Goal: Task Accomplishment & Management: Manage account settings

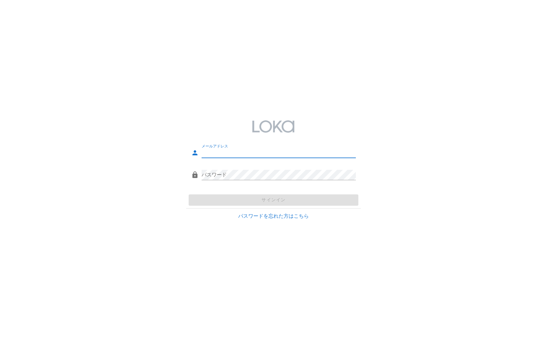
type input "[EMAIL_ADDRESS][DOMAIN_NAME]"
click at [465, 109] on div "メールアドレス fb-test@loka.co.jp パスワード サインイン パスワードを忘れた方はこちら" at bounding box center [273, 169] width 547 height 339
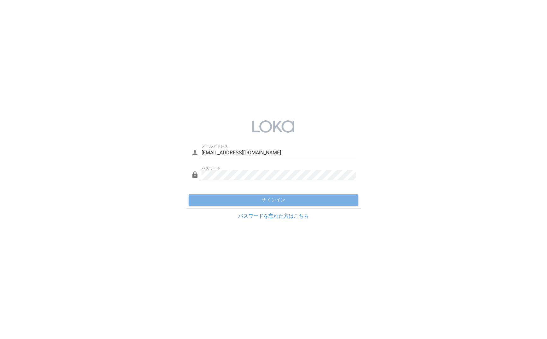
click at [324, 196] on button "サインイン" at bounding box center [274, 200] width 170 height 11
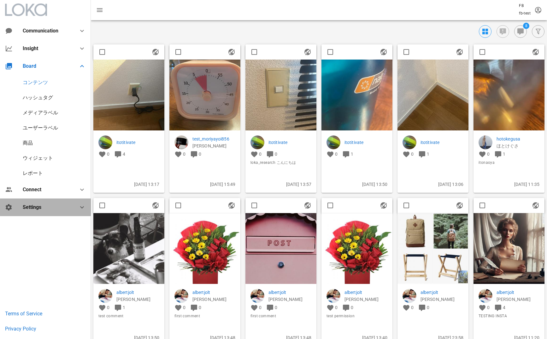
click at [62, 205] on div "Settings" at bounding box center [47, 207] width 48 height 6
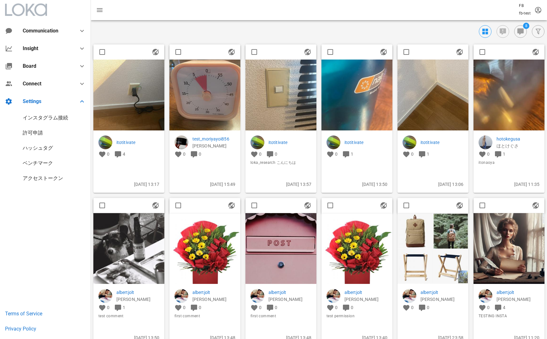
click at [61, 118] on div "インスタグラム接続" at bounding box center [45, 118] width 45 height 6
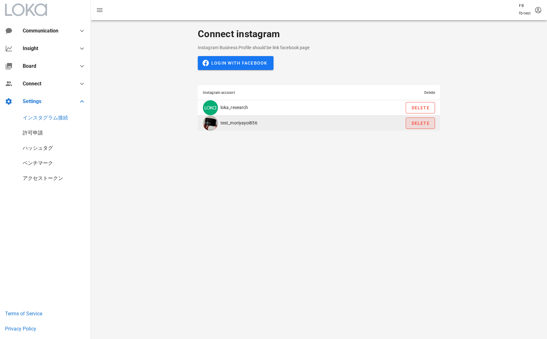
click at [421, 123] on span "Delete" at bounding box center [420, 123] width 19 height 5
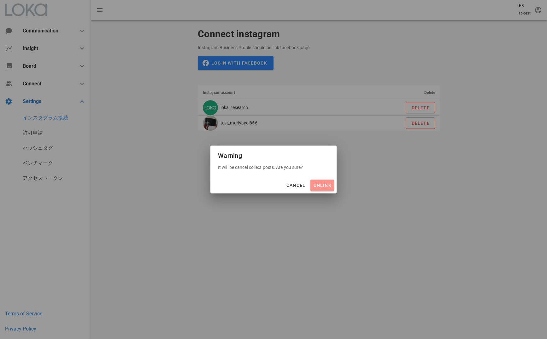
click at [320, 183] on span "unlink" at bounding box center [322, 185] width 19 height 5
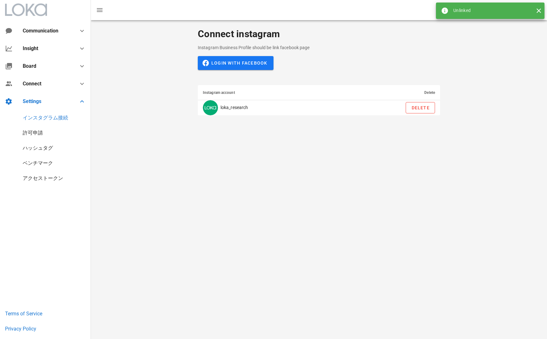
click at [114, 57] on div "Connect instagram Instagram Business Profile should be link facebook page Login…" at bounding box center [319, 72] width 456 height 104
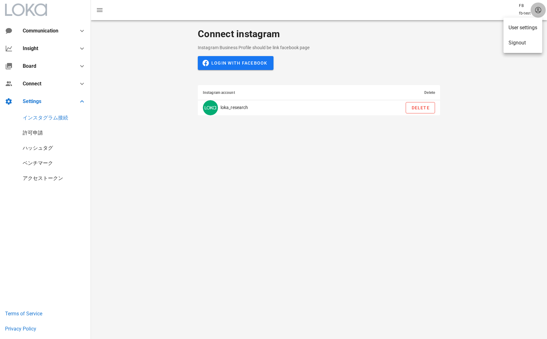
click at [536, 11] on icon "button" at bounding box center [538, 10] width 8 height 8
click at [535, 27] on div "User settings" at bounding box center [522, 28] width 29 height 6
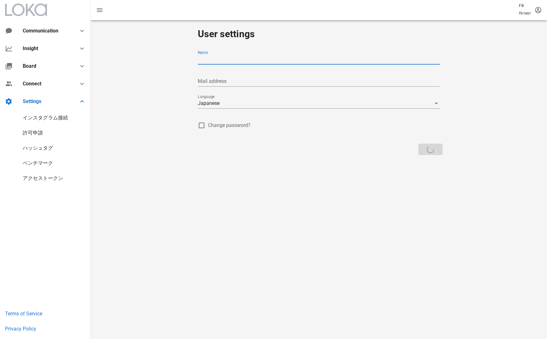
type input "fb-test"
type input "[EMAIL_ADDRESS][DOMAIN_NAME]"
click at [272, 100] on div "English" at bounding box center [314, 103] width 233 height 10
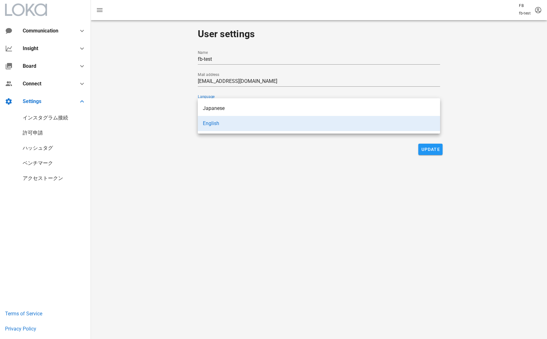
click at [488, 91] on div "User settings Name fb-test Mail address fb-test@loka.co.jp Language English Cha…" at bounding box center [319, 90] width 456 height 141
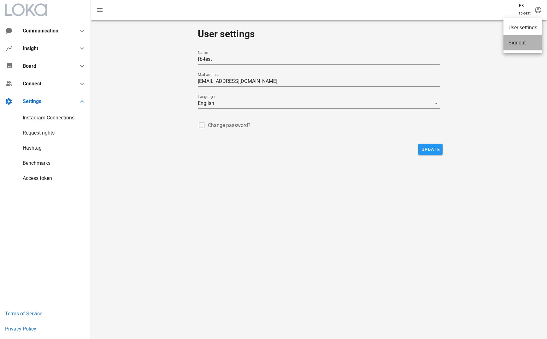
click at [536, 42] on div "Signout" at bounding box center [522, 43] width 29 height 6
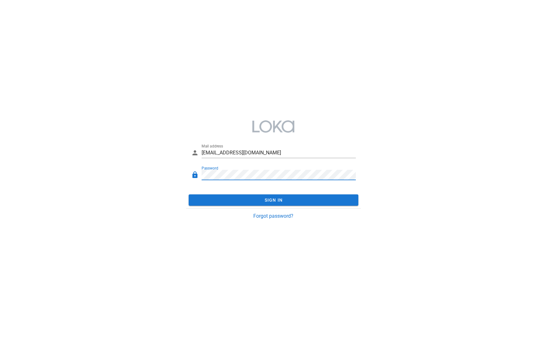
click at [267, 71] on div "Mail address fb-test@loka.co.jp Password Sign In Forgot password?" at bounding box center [273, 169] width 547 height 339
click at [183, 171] on div "Mail address fb-test@loka.co.jp Password Sign In Forgot password?" at bounding box center [273, 170] width 182 height 116
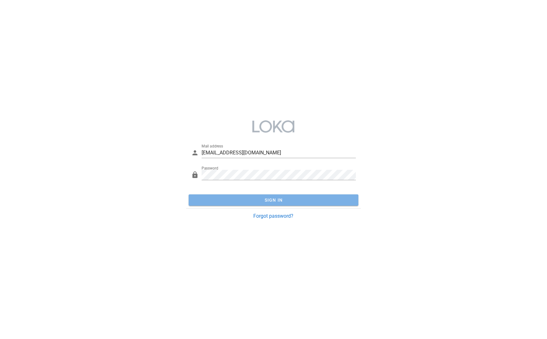
click at [270, 198] on span "Sign In" at bounding box center [273, 200] width 165 height 5
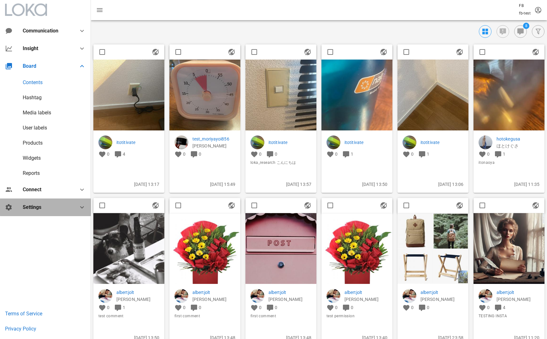
click at [44, 208] on div "Settings" at bounding box center [47, 207] width 48 height 6
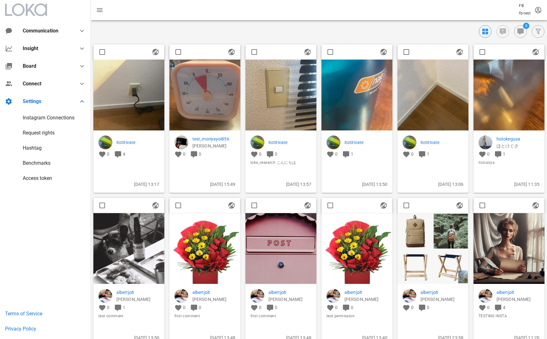
click at [31, 118] on div "Instagram Connections" at bounding box center [49, 118] width 52 height 6
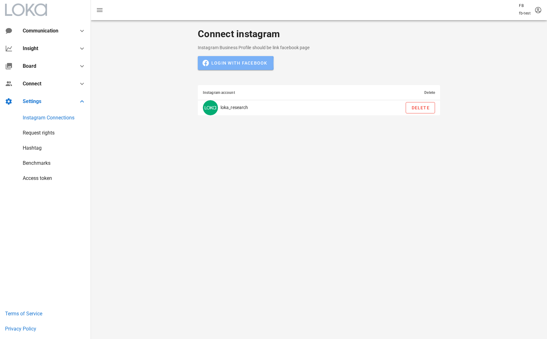
click at [262, 63] on span "Login with Facebook" at bounding box center [235, 63] width 63 height 6
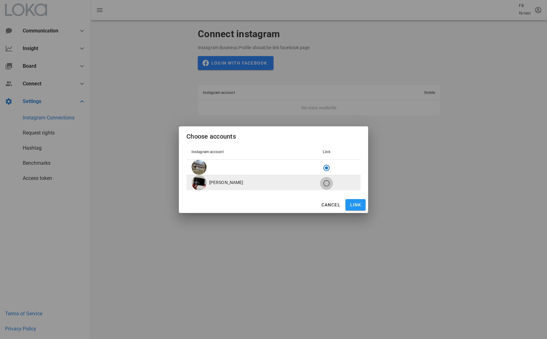
click at [321, 184] on div at bounding box center [326, 183] width 11 height 11
radio input "false"
radio input "true"
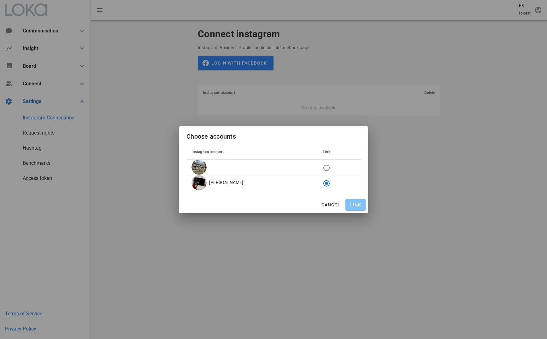
click at [355, 207] on span "Link" at bounding box center [355, 204] width 15 height 5
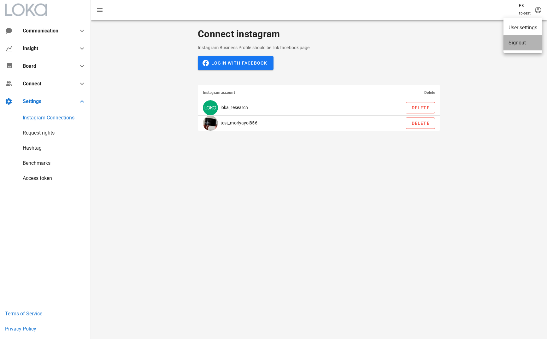
click at [531, 40] on div "Signout" at bounding box center [522, 43] width 29 height 6
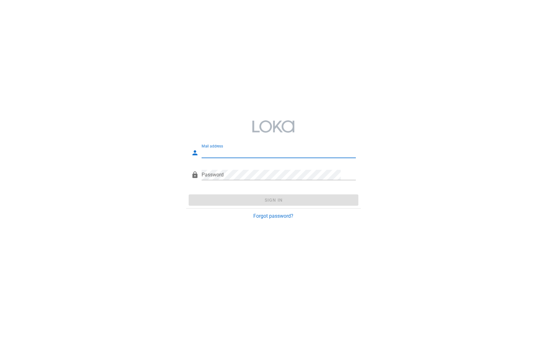
type input "[EMAIL_ADDRESS][DOMAIN_NAME]"
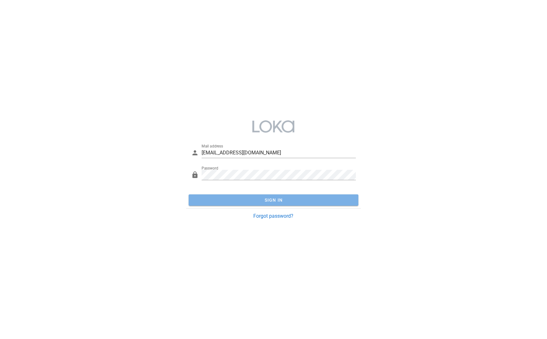
click at [281, 203] on button "Sign In" at bounding box center [274, 200] width 170 height 11
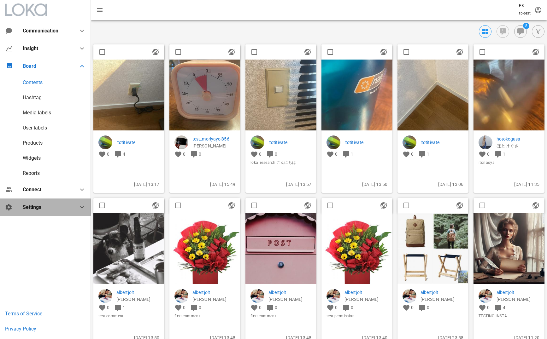
click at [49, 203] on div "Settings" at bounding box center [45, 208] width 91 height 18
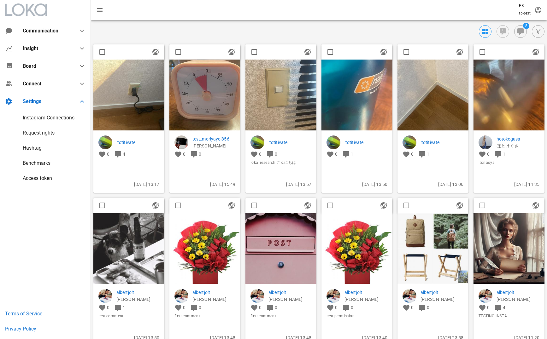
click at [62, 117] on div "Instagram Connections" at bounding box center [49, 118] width 52 height 6
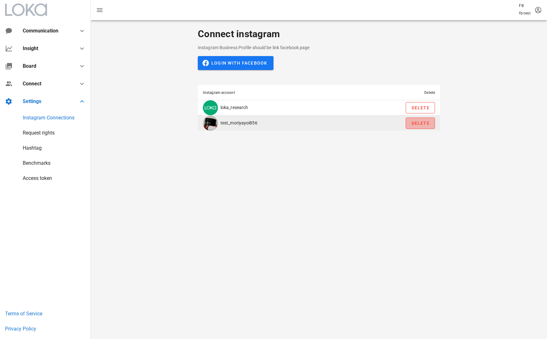
click at [423, 125] on span "Delete" at bounding box center [420, 123] width 19 height 5
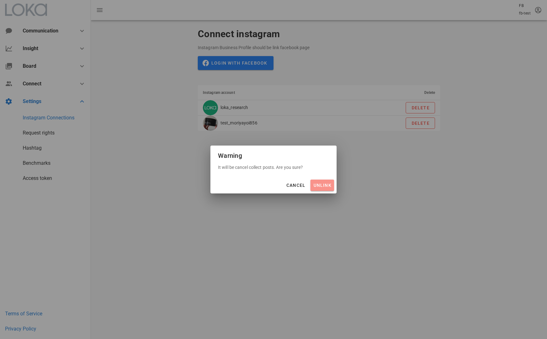
click at [316, 184] on span "unlink" at bounding box center [322, 185] width 19 height 5
